Goal: Answer question/provide support

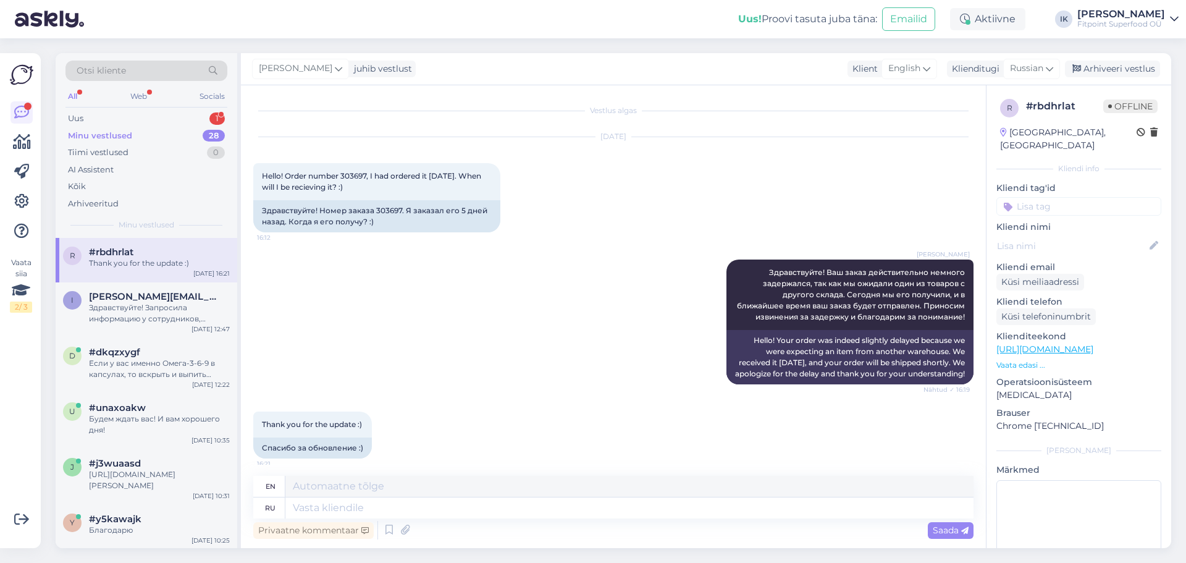
scroll to position [19, 0]
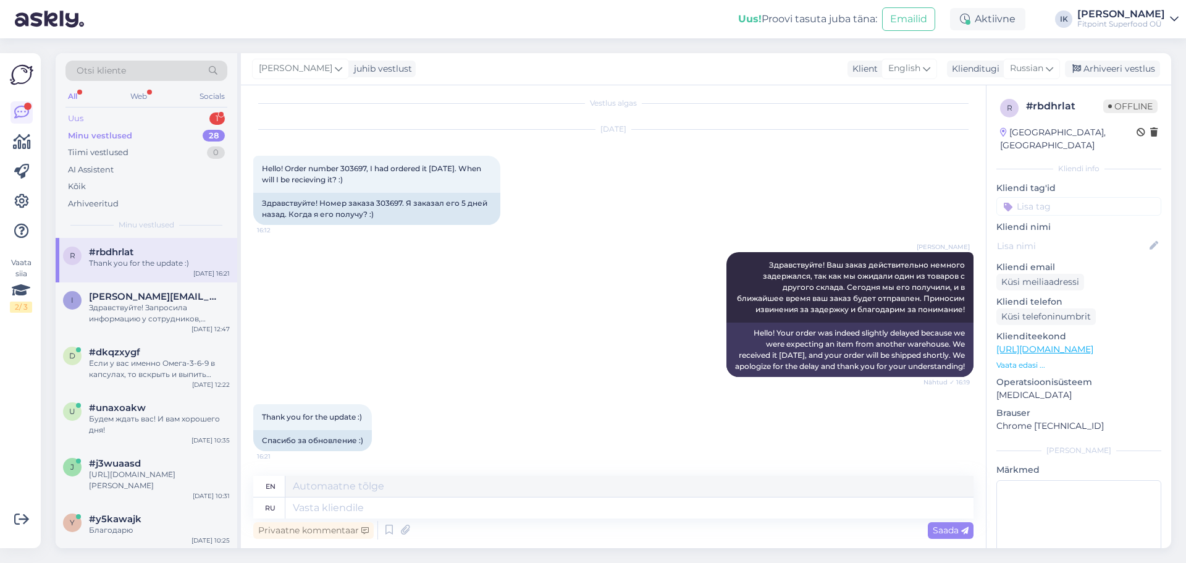
click at [153, 115] on div "Uus 1" at bounding box center [146, 118] width 162 height 17
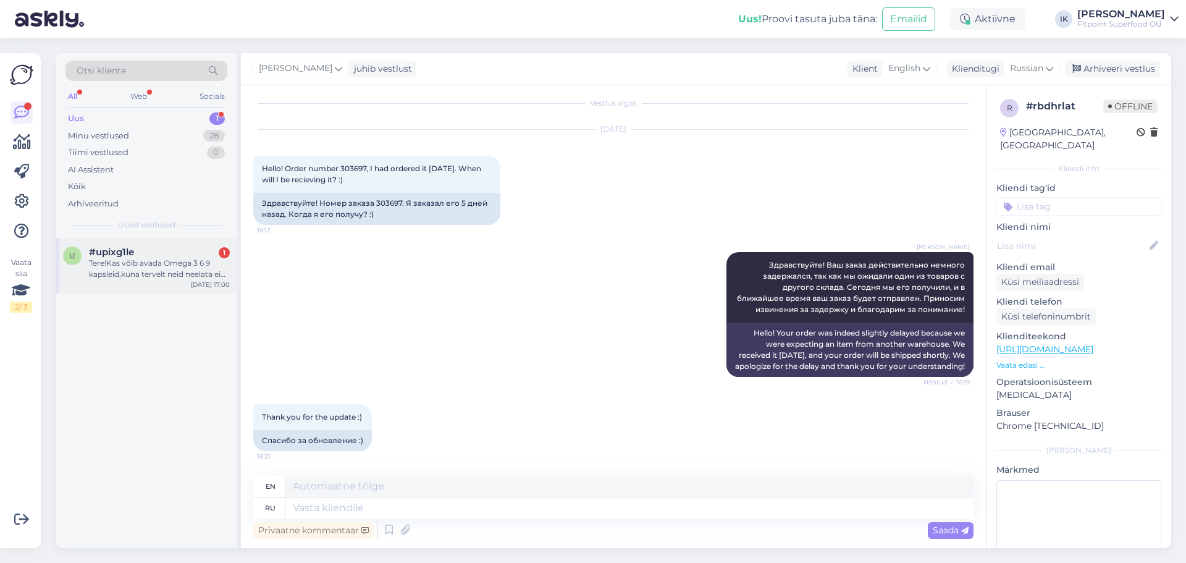
click at [214, 282] on div "[DATE] 17:00" at bounding box center [210, 284] width 39 height 9
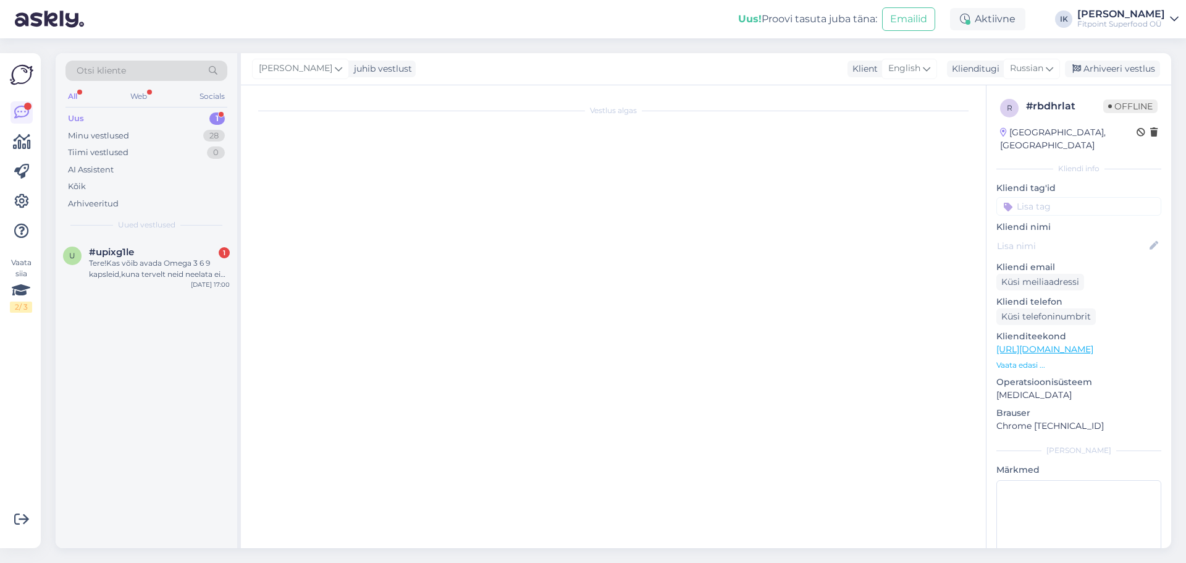
scroll to position [0, 0]
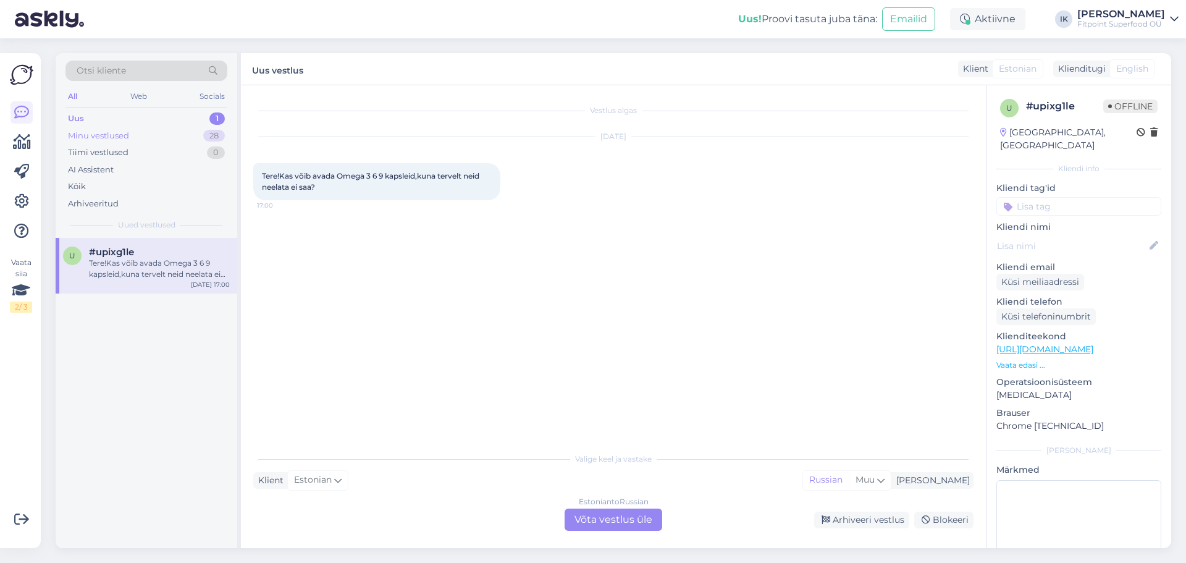
click at [211, 138] on div "28" at bounding box center [214, 136] width 22 height 12
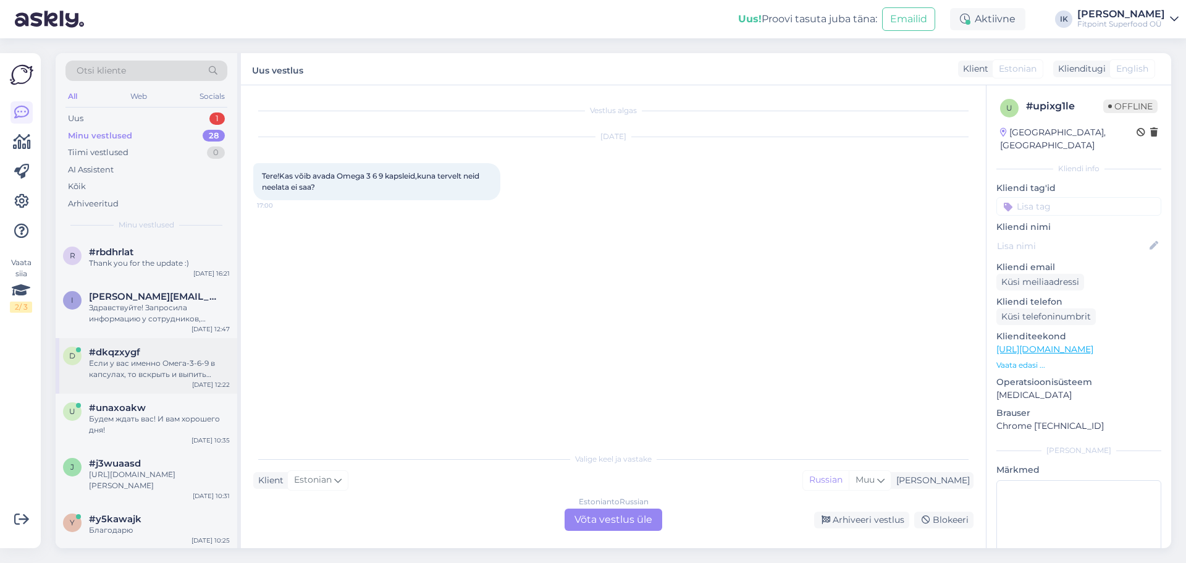
click at [205, 373] on div "Если у вас именно Омега-3-6-9 в капсулах, то вскрыть и выпить масло можно, но х…" at bounding box center [159, 369] width 141 height 22
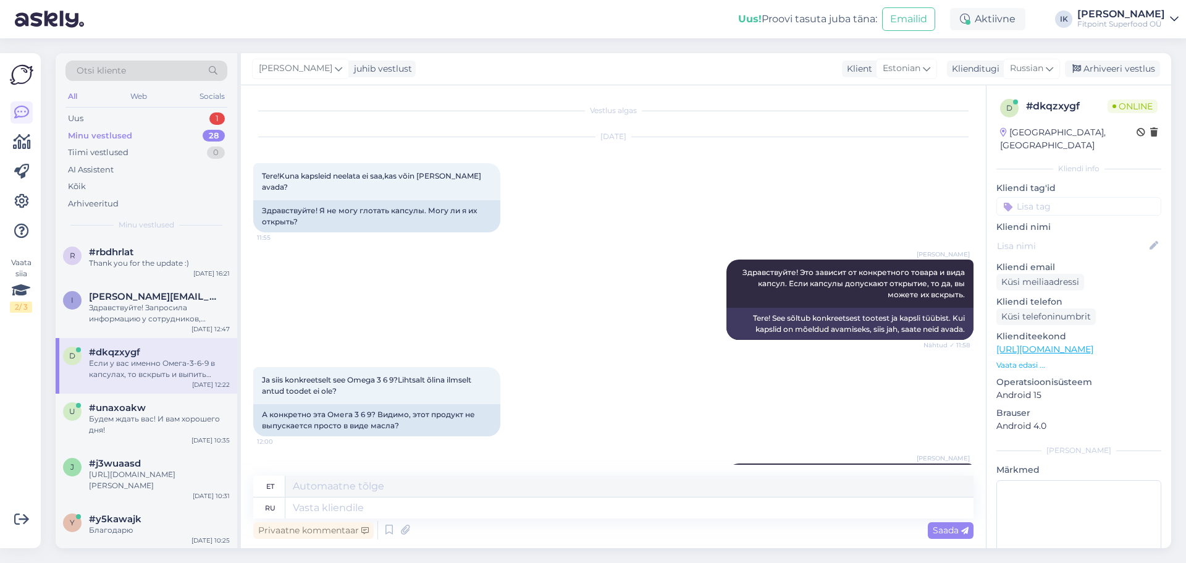
scroll to position [93, 0]
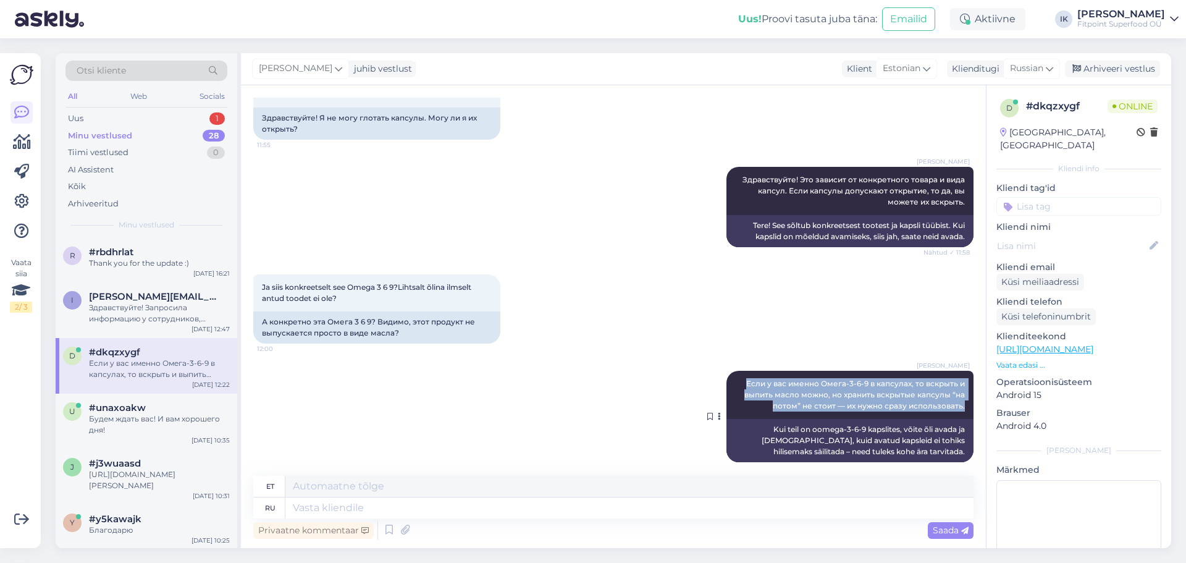
drag, startPoint x: 956, startPoint y: 398, endPoint x: 728, endPoint y: 362, distance: 230.1
click at [728, 371] on div "[PERSON_NAME] Если у вас именно Омега-3-6-9 в капсулах, то вскрыть и выпить мас…" at bounding box center [849, 395] width 247 height 48
copy span "Если у вас именно Омега-3-6-9 в капсулах, то вскрыть и выпить масло можно, но х…"
click at [176, 116] on div "Uus 1" at bounding box center [146, 118] width 162 height 17
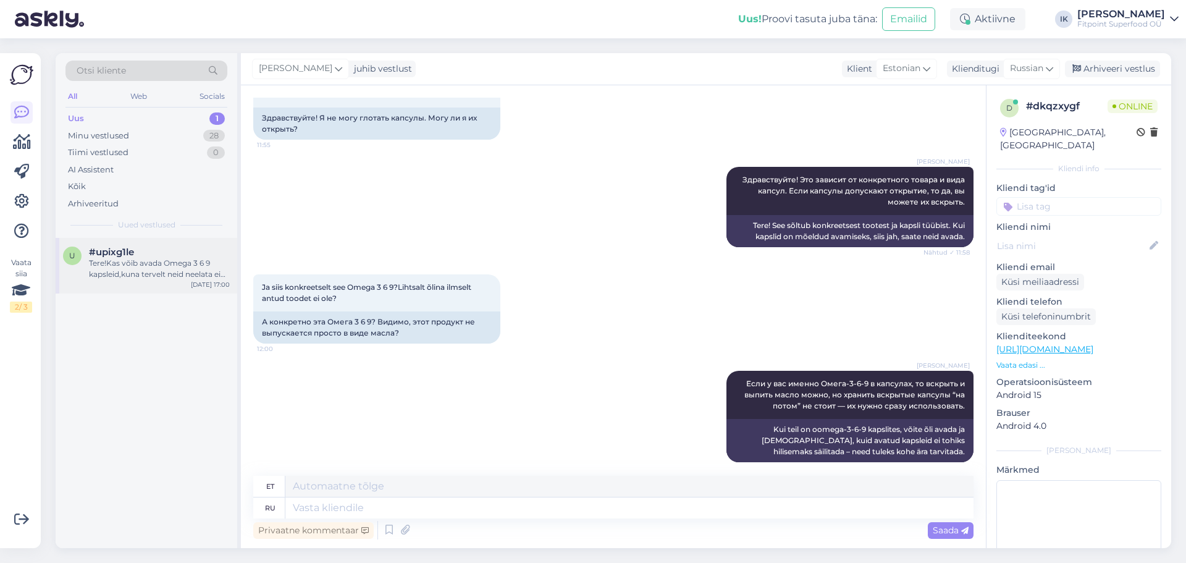
click at [162, 267] on div "Tere!Kas võib avada Omega 3 6 9 kapsleid,kuna tervelt neid neelata ei saa?" at bounding box center [159, 269] width 141 height 22
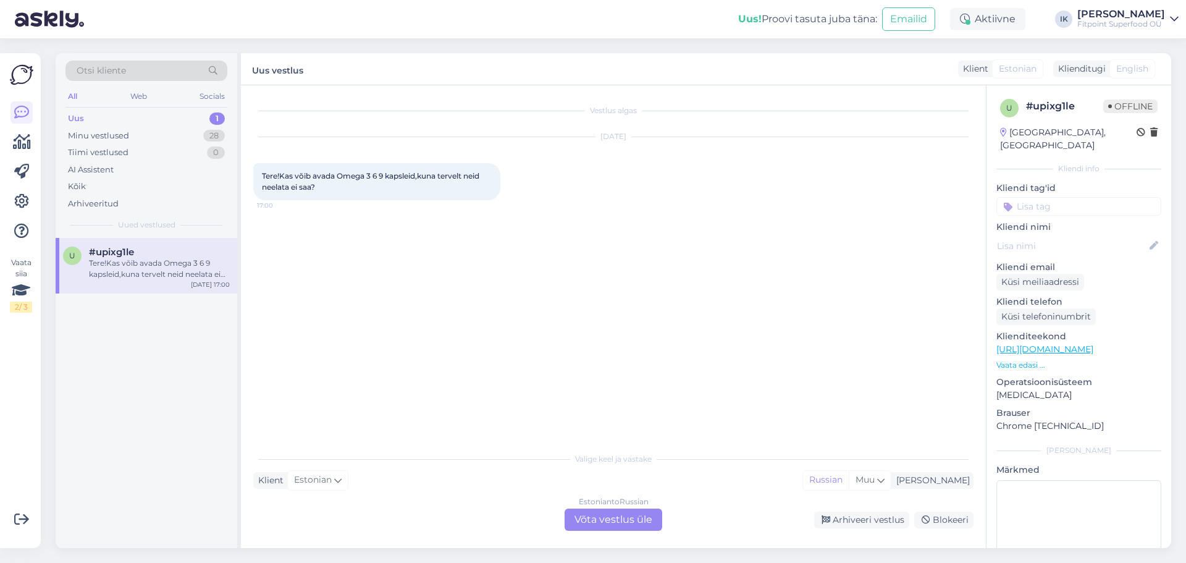
click at [603, 520] on div "Estonian to Russian Võta vestlus üle" at bounding box center [614, 519] width 98 height 22
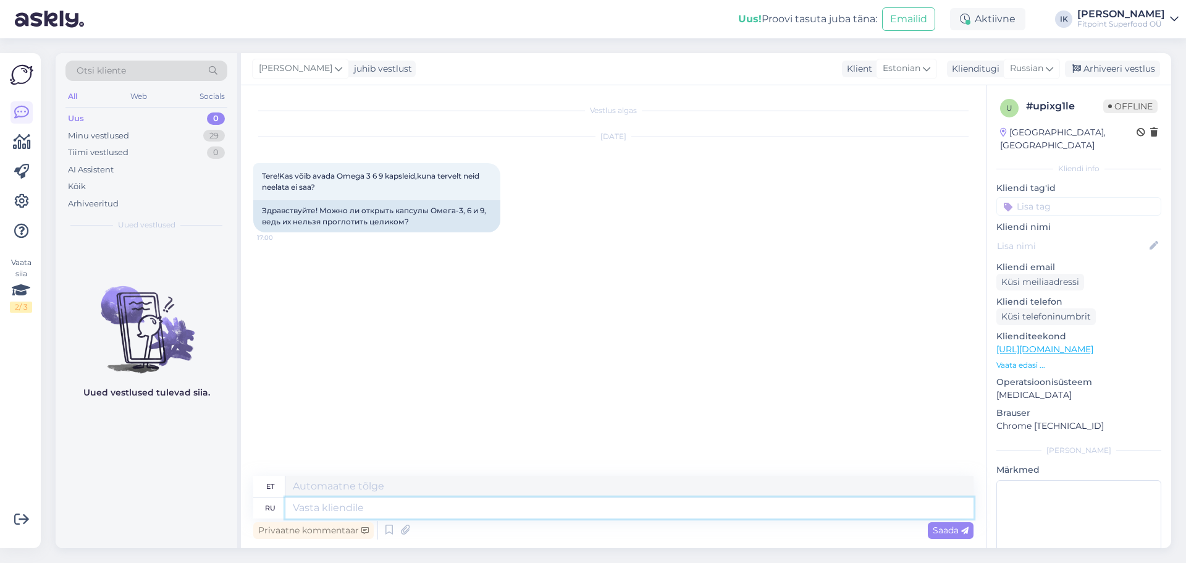
click at [618, 512] on textarea at bounding box center [629, 507] width 688 height 21
type textarea "зДРАВСТВУ"
type textarea "ZDRAVS"
type textarea "зДРАВСТВУЙТЕ"
type textarea "Tere"
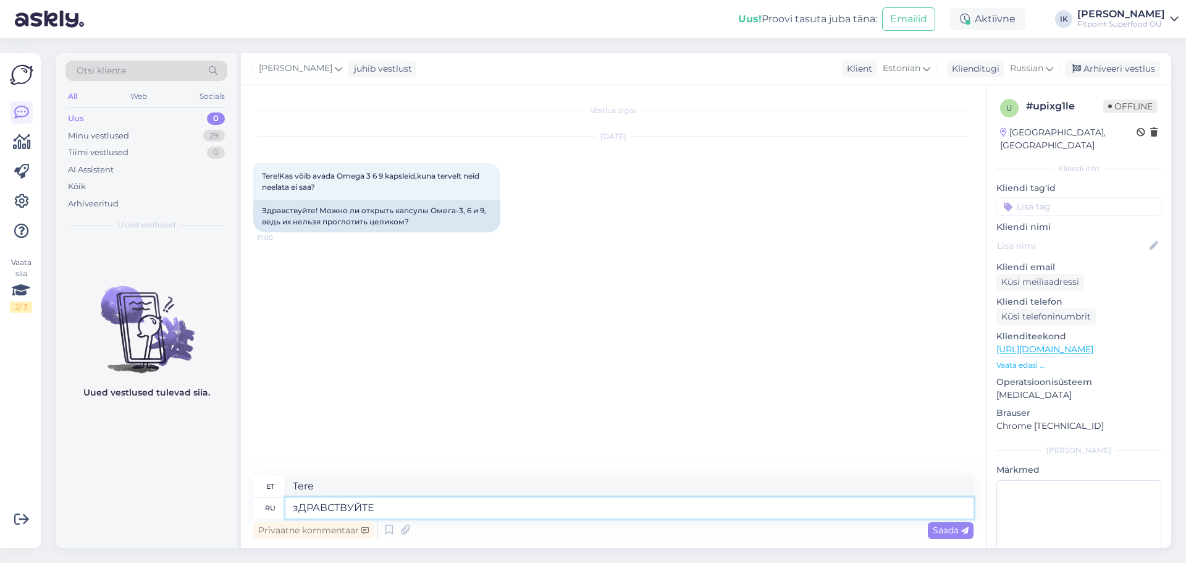
drag, startPoint x: 486, startPoint y: 503, endPoint x: 0, endPoint y: 473, distance: 487.1
click at [0, 473] on div "Vaata siia 2 / 3 Võimalused Veendu, et Askly loob sulle väärtust. Sulge Ühenda …" at bounding box center [593, 300] width 1186 height 524
paste textarea "Если у вас именно Омега-3-6-9 в капсулах, то вскрыть и выпить масло можно, но х…"
type textarea "Здравствуйте! Если у вас именно Омега-3-6-9 в капсулах, то вскрыть и выпить мас…"
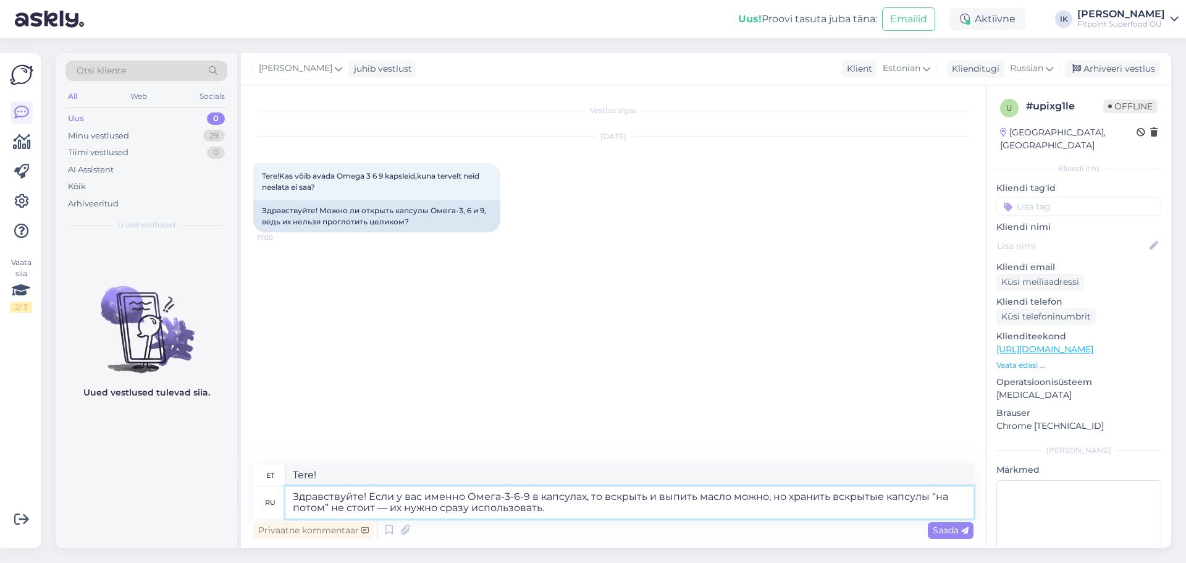
type textarea "Tere! Kui teil on Omega-3-6-9 kapsleid, võite need avada ja õli ära juua, aga ä…"
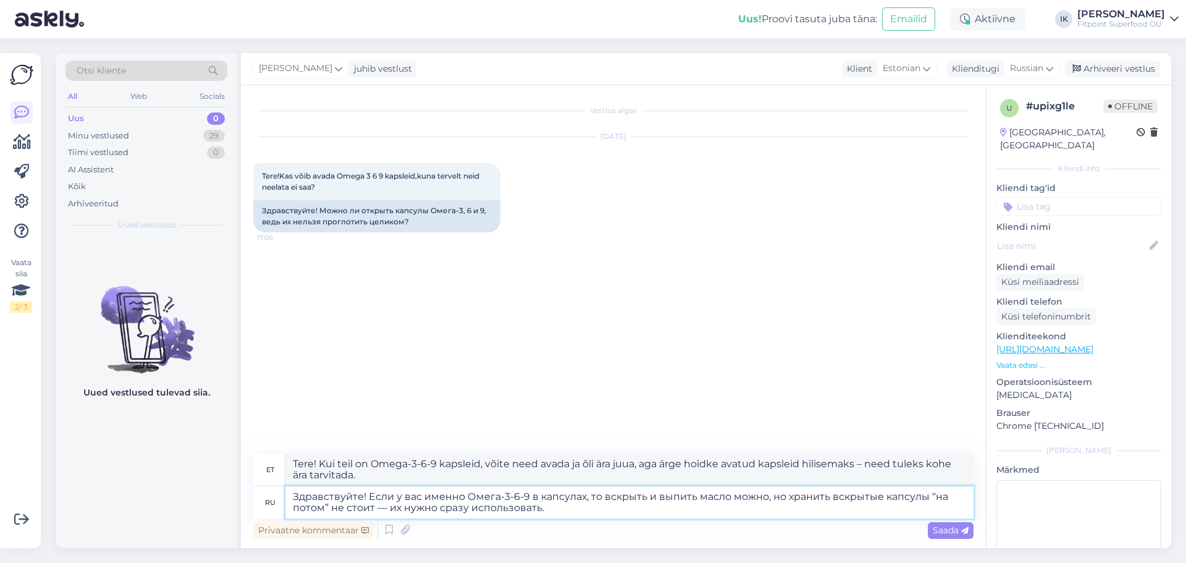
drag, startPoint x: 537, startPoint y: 495, endPoint x: 466, endPoint y: 491, distance: 71.8
click at [466, 491] on textarea "Здравствуйте! Если у вас именно Омега-3-6-9 в капсулах, то вскрыть и выпить мас…" at bounding box center [629, 502] width 688 height 32
click at [597, 497] on textarea "Здравствуйте! Если у вас именно Омега-3-6-9 в капсулах, то вскрыть и выпить мас…" at bounding box center [629, 502] width 688 height 32
drag, startPoint x: 602, startPoint y: 497, endPoint x: 368, endPoint y: 488, distance: 234.3
click at [368, 488] on textarea "Здравствуйте! Если у вас именно Омега-3-6-9 в капсулах, то вскрыть и выпить мас…" at bounding box center [629, 502] width 688 height 32
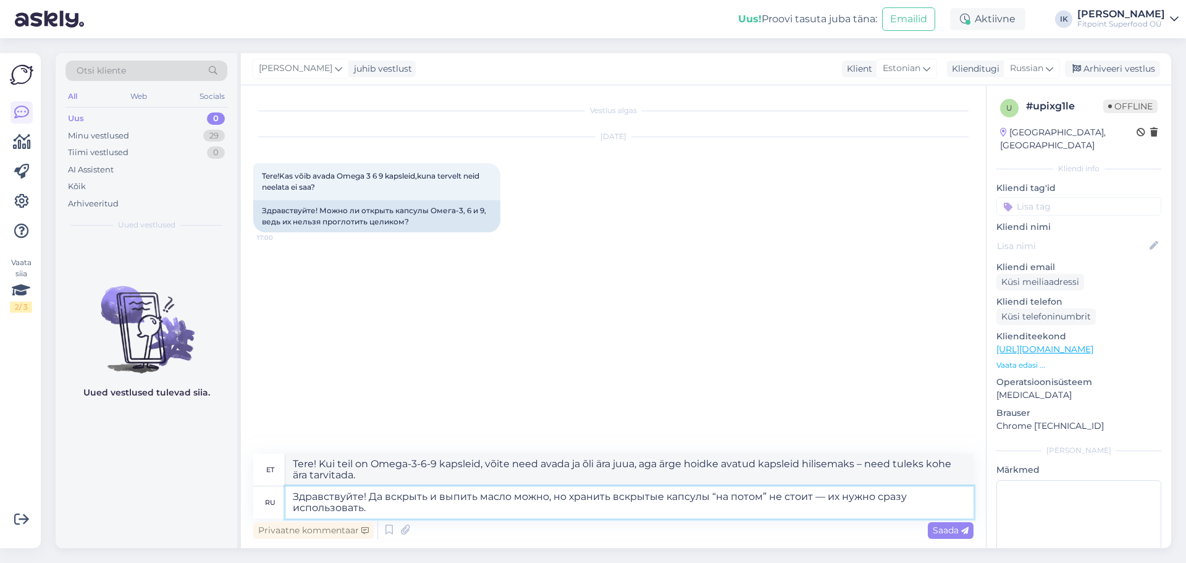
type textarea "Здравствуйте! Да, вскрыть и выпить масло можно, но хранить вскрытые капсулы “на…"
type textarea "Tere! Jah, õli võib avada ja juua, aga avatud kapsleid ei tohiks hilisemaks säi…"
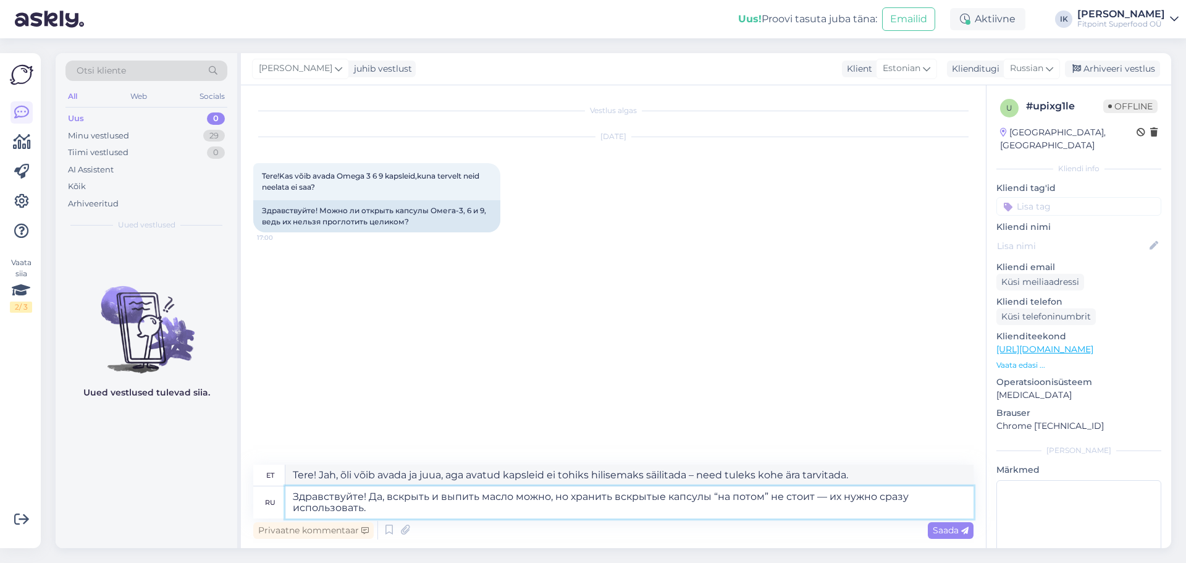
click at [601, 508] on textarea "Здравствуйте! Да, вскрыть и выпить масло можно, но хранить вскрытые капсулы “на…" at bounding box center [629, 502] width 688 height 32
type textarea "Здравствуйте! Да, вскрыть и выпить масло можно, но хранить вскрытые капсулы “на…"
click at [940, 528] on span "Saada" at bounding box center [951, 529] width 36 height 11
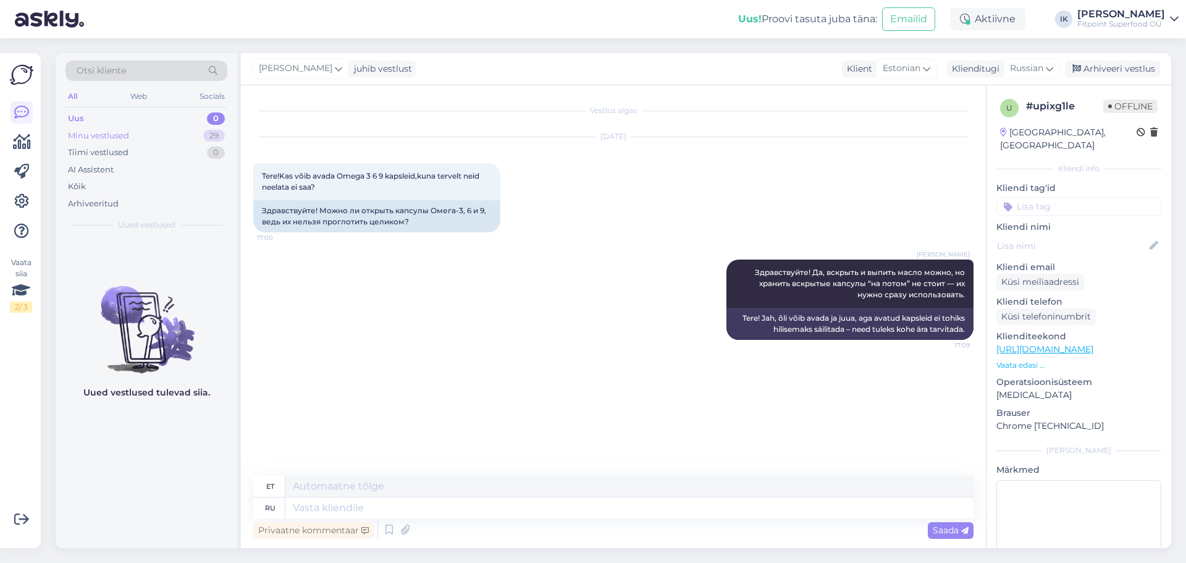
click at [171, 136] on div "Minu vestlused 29" at bounding box center [146, 135] width 162 height 17
